Goal: Information Seeking & Learning: Find specific fact

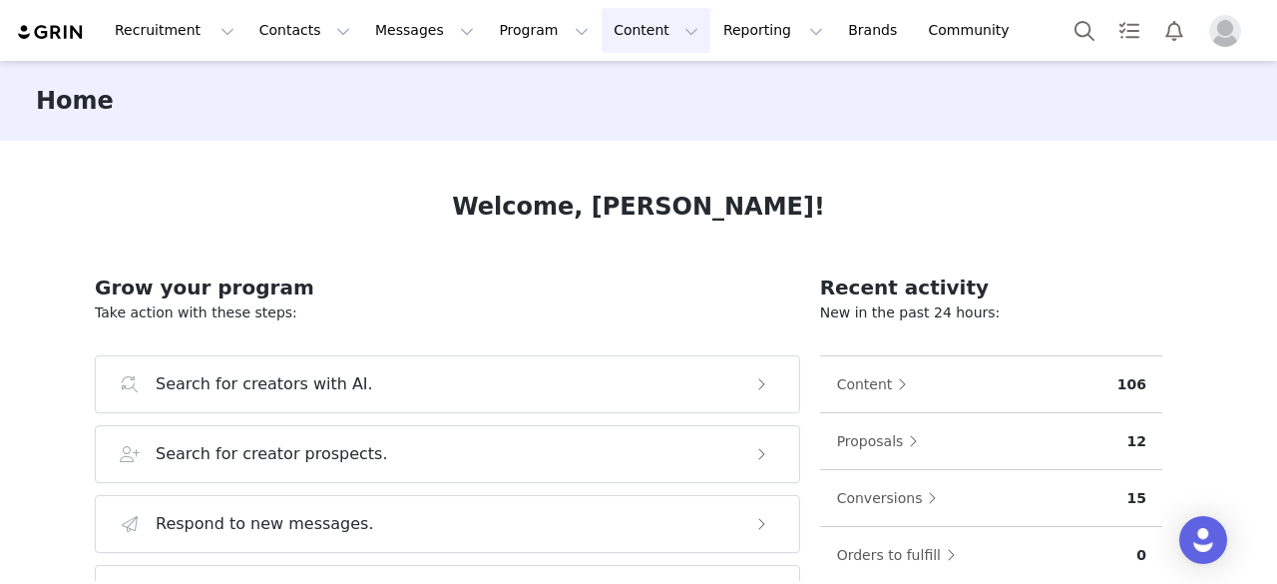
click at [602, 17] on button "Content Content" at bounding box center [656, 30] width 109 height 45
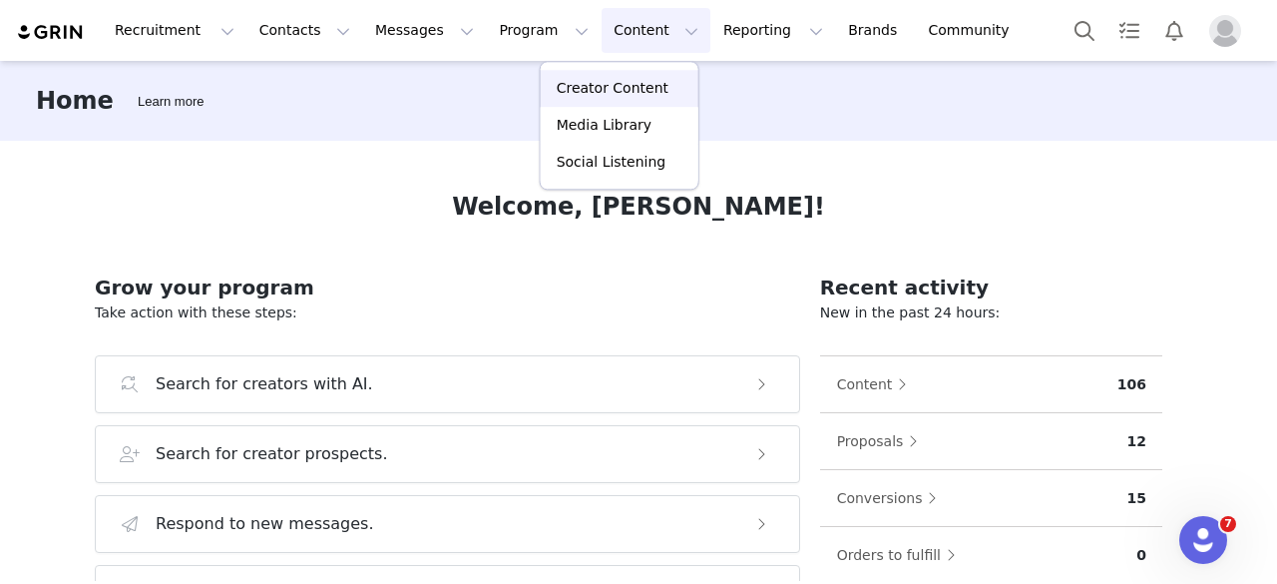
click at [611, 77] on link "Creator Content" at bounding box center [620, 88] width 158 height 37
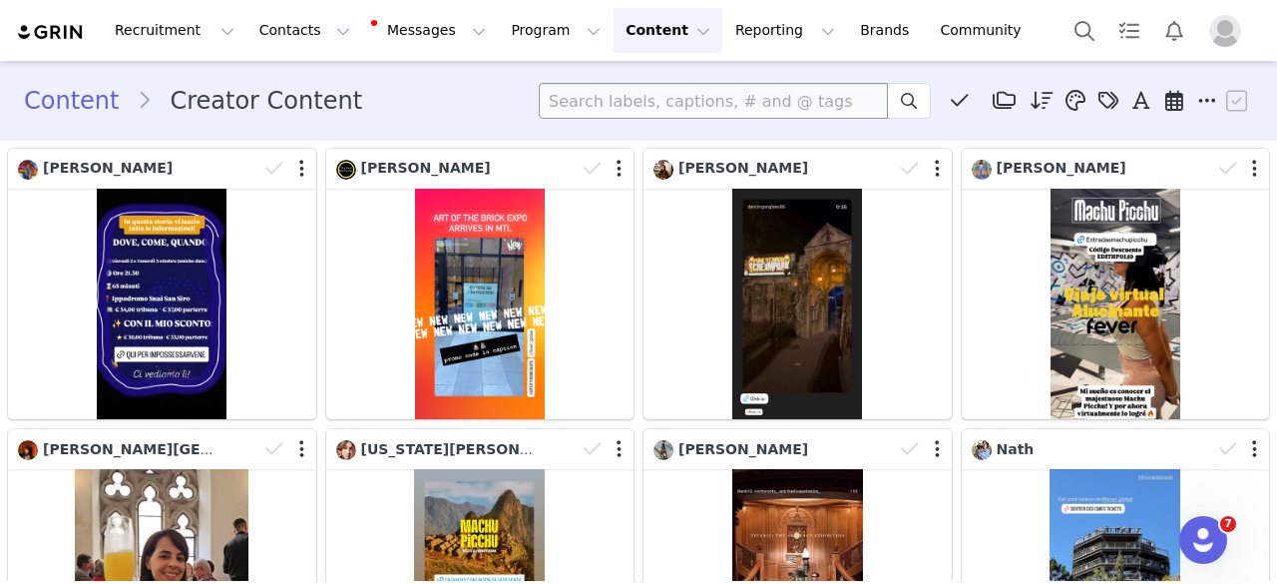
drag, startPoint x: 663, startPoint y: 81, endPoint x: 660, endPoint y: 91, distance: 10.4
click at [661, 89] on div "Content Creator Content Media Library (0) Folders No folders have been created …" at bounding box center [638, 101] width 1277 height 68
click at [656, 102] on input at bounding box center [713, 101] width 349 height 36
paste input "afoodietravelista"
type input "afoodietravelista"
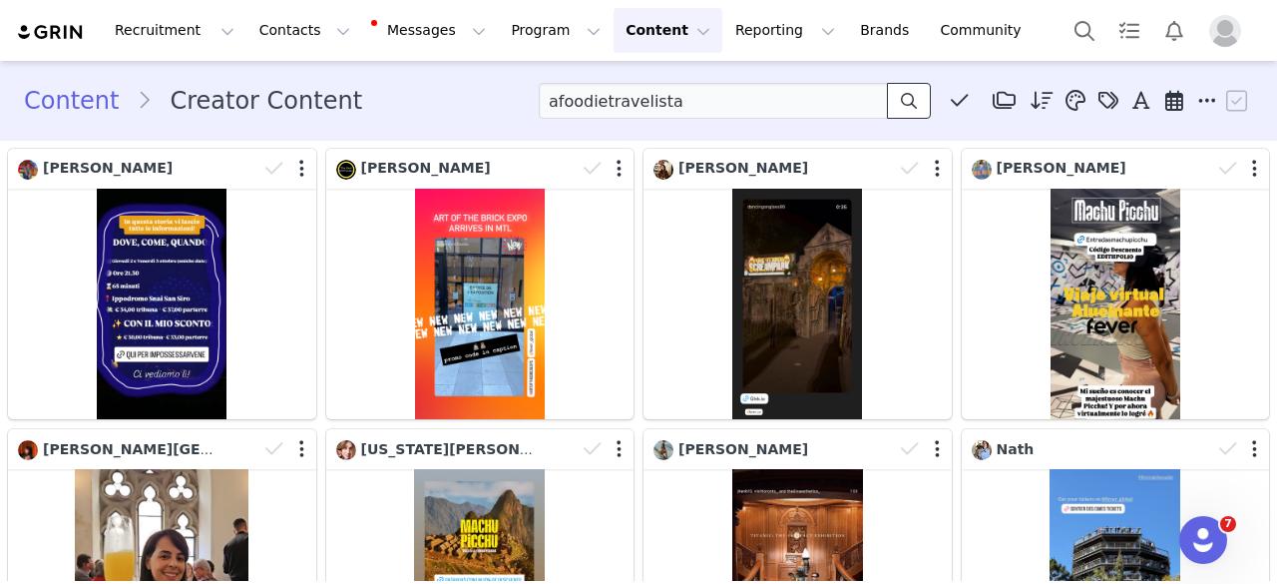
click at [887, 103] on button at bounding box center [909, 101] width 44 height 36
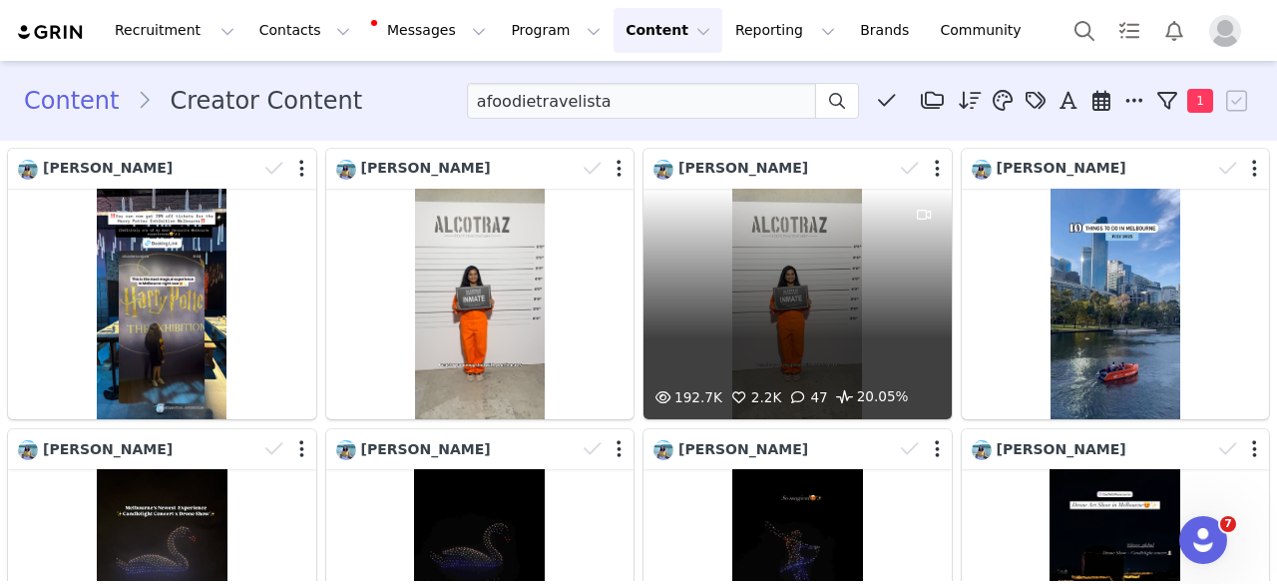
click at [790, 292] on div "192.7K 2.2K 47 20.05%" at bounding box center [798, 304] width 308 height 230
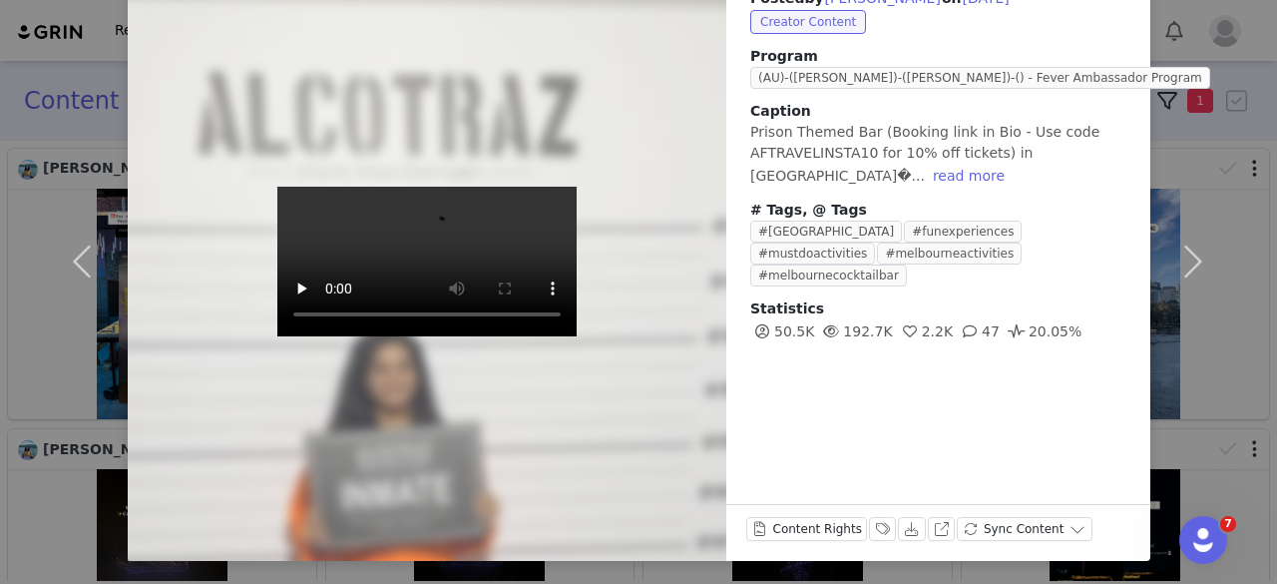
scroll to position [138, 0]
click at [927, 538] on button "View on Instagram" at bounding box center [941, 529] width 28 height 24
